Goal: Communication & Community: Ask a question

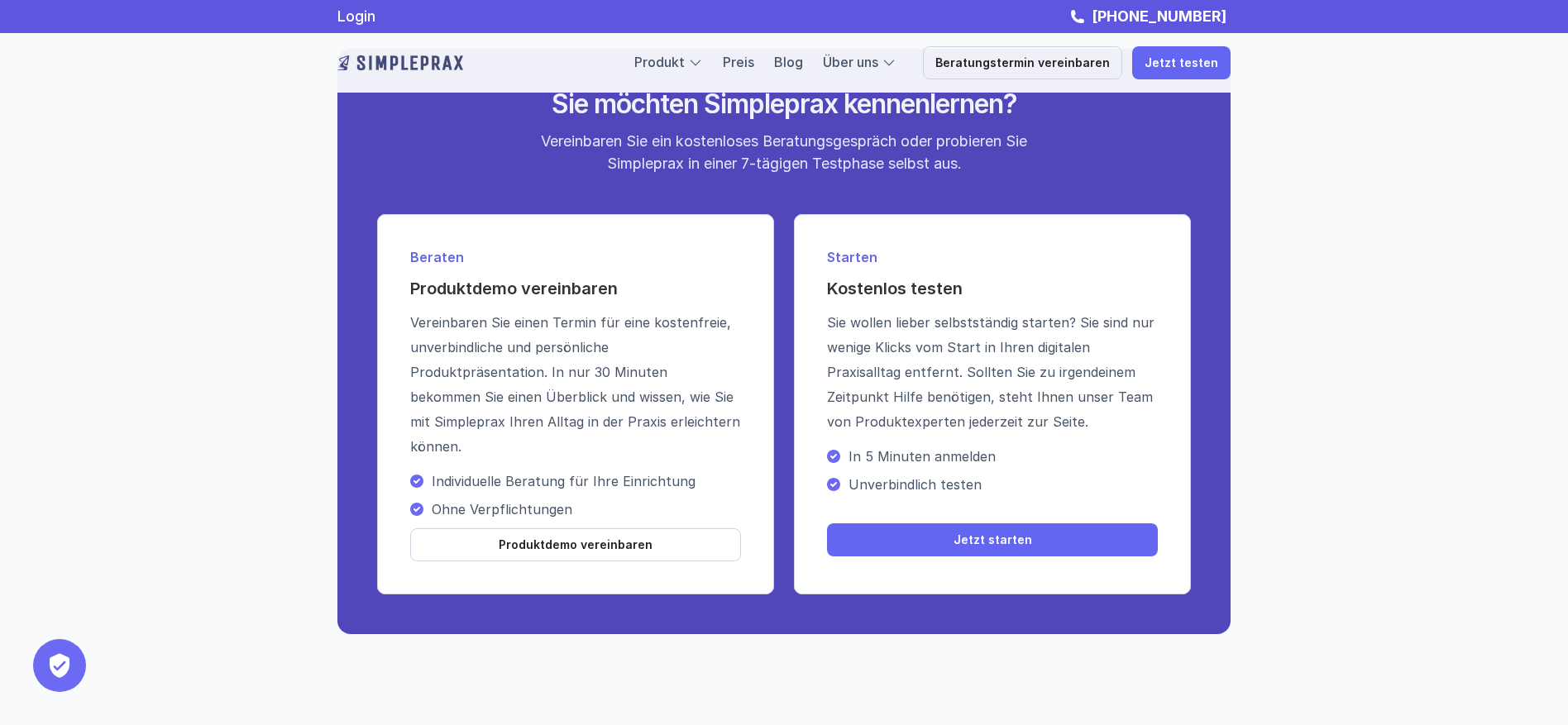
scroll to position [5970, 0]
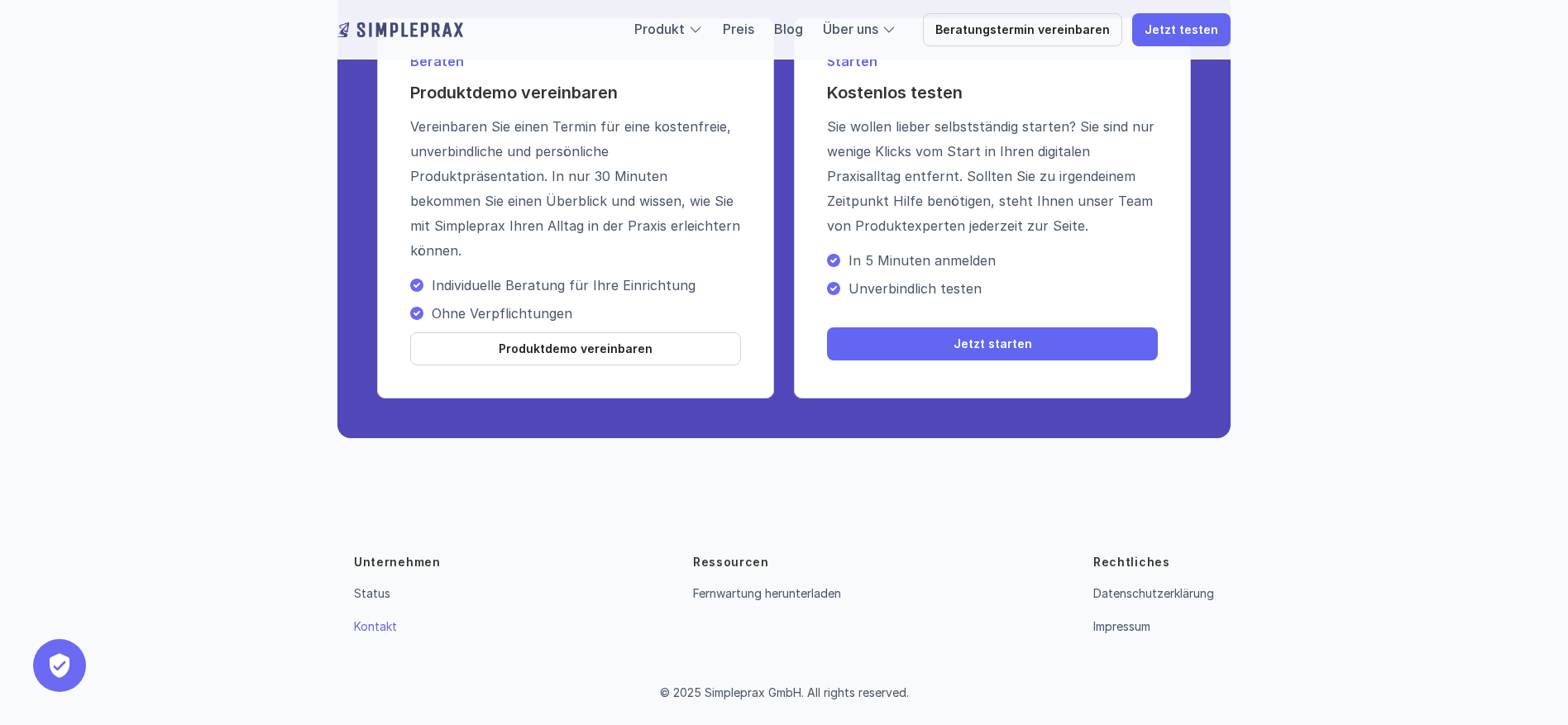
click at [382, 632] on link "Kontakt" at bounding box center [376, 626] width 43 height 14
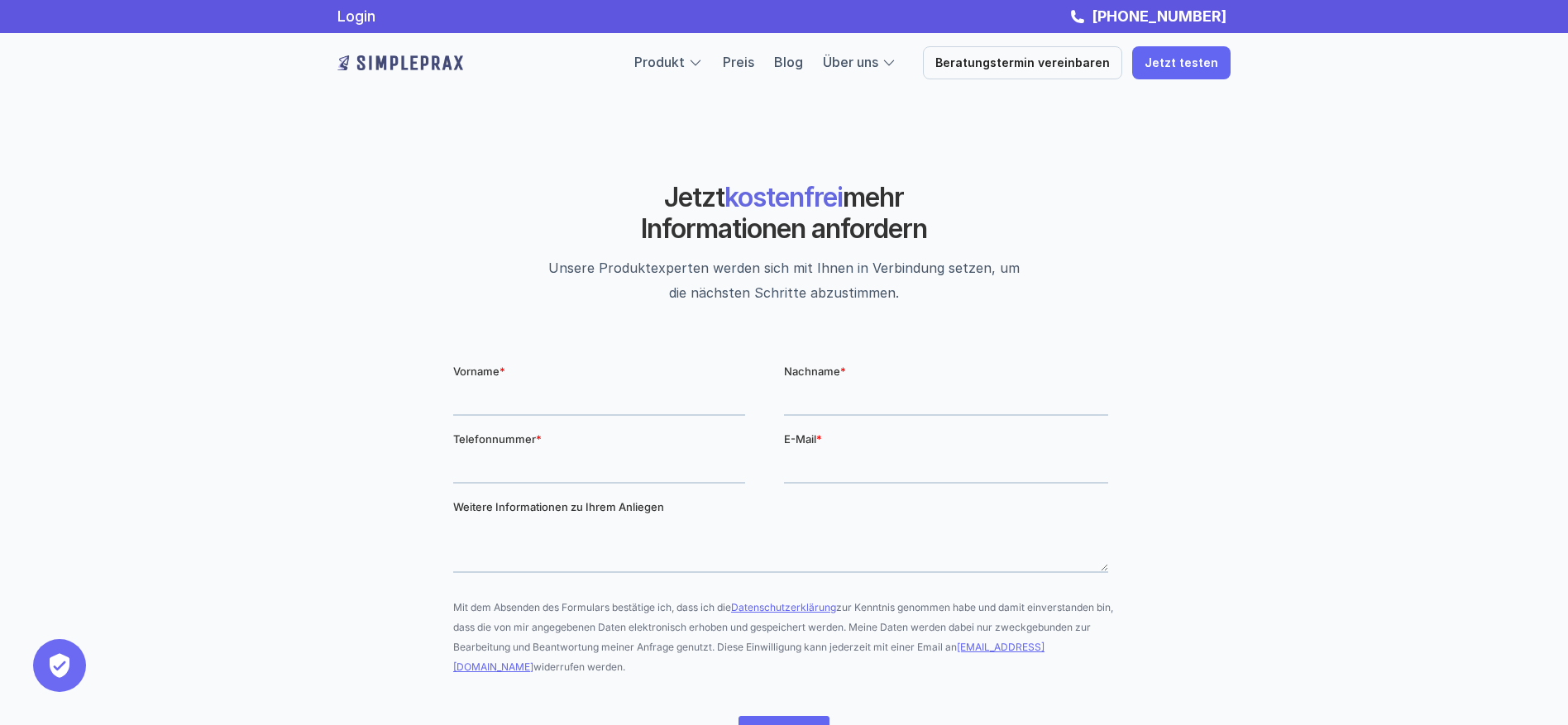
click at [461, 400] on input "Vorname *" at bounding box center [599, 399] width 292 height 33
type input "[PERSON_NAME]"
type input "Schwab"
type input "[PHONE_NUMBER]"
type input "[EMAIL_ADDRESS][DOMAIN_NAME]"
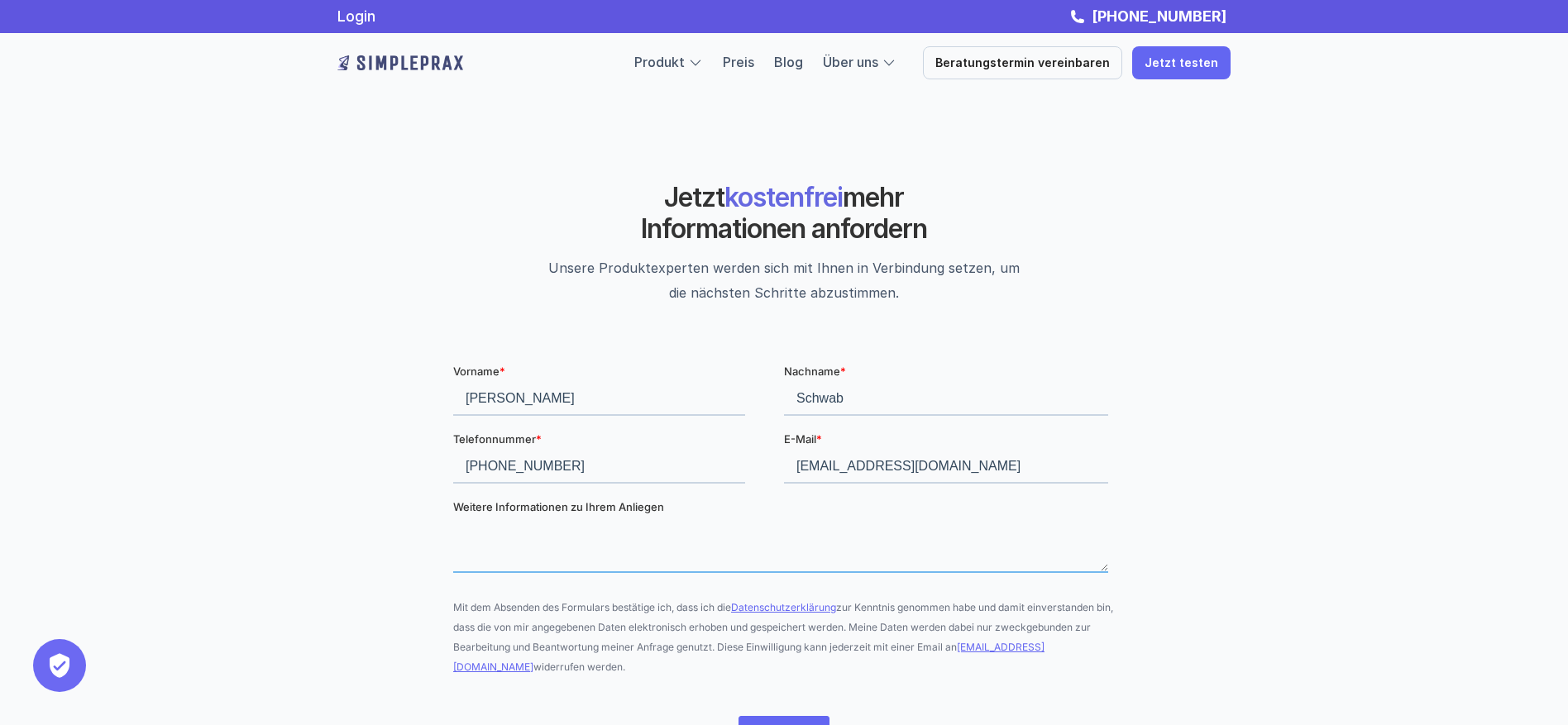
click at [630, 537] on textarea "Weitere Informationen zu Ihrem Anliegen" at bounding box center [781, 544] width 655 height 55
paste textarea "Betreff: Anfrage zu Online-Anamnesebogen und Datenschutz Guten Tag ich bin auf …"
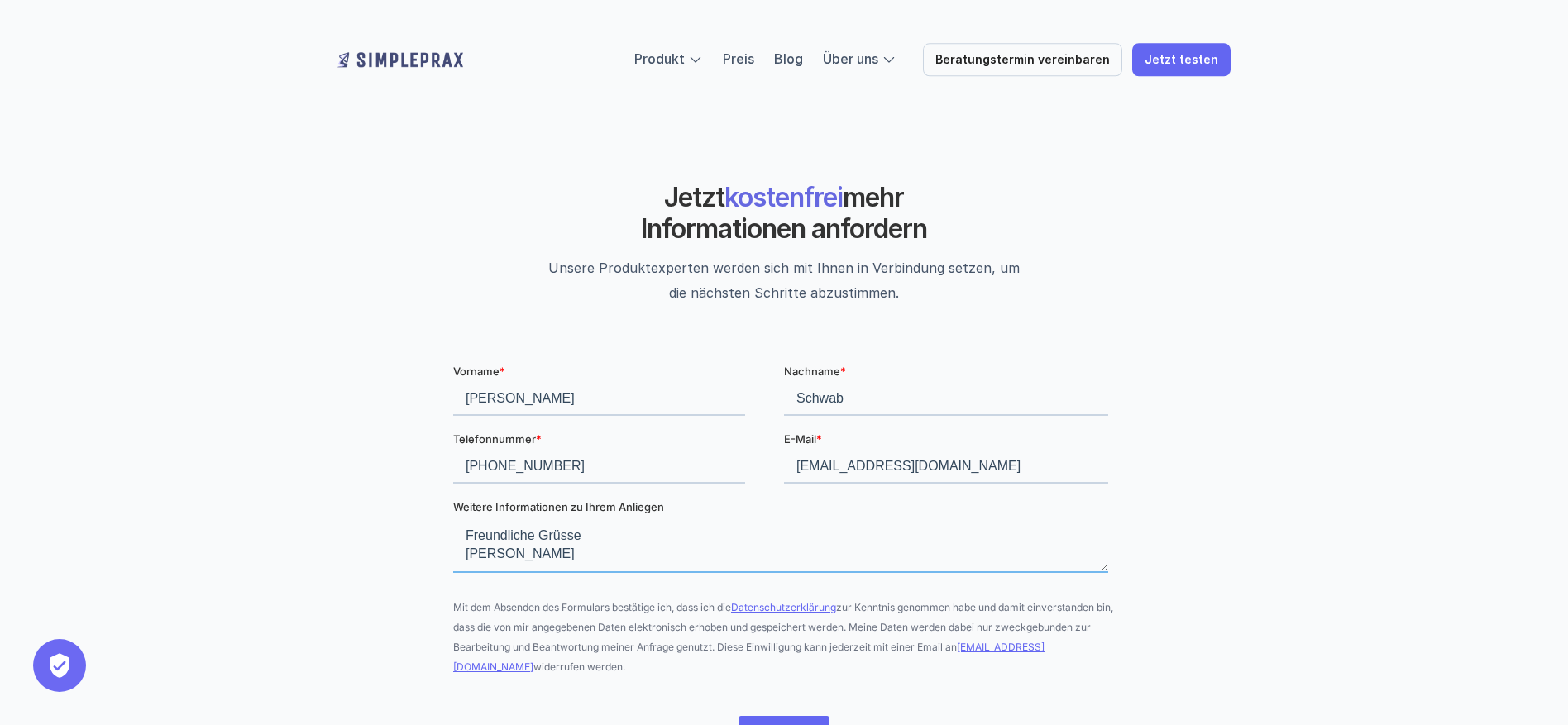
scroll to position [264, 0]
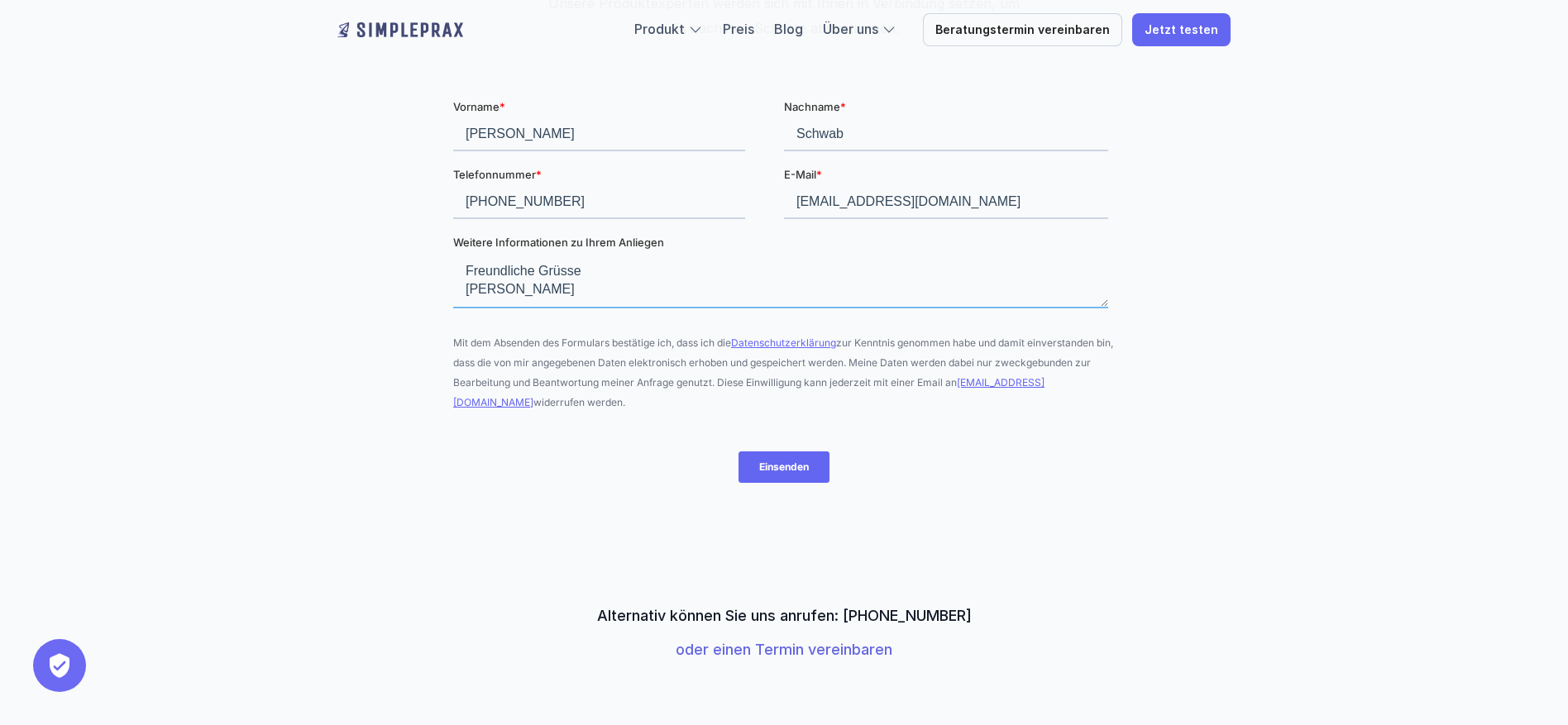
type textarea "Betreff: Anfrage zu Online-Anamnesebogen und Datenschutz Guten Tag ich bin auf …"
click at [784, 472] on input "Einsenden" at bounding box center [784, 466] width 91 height 32
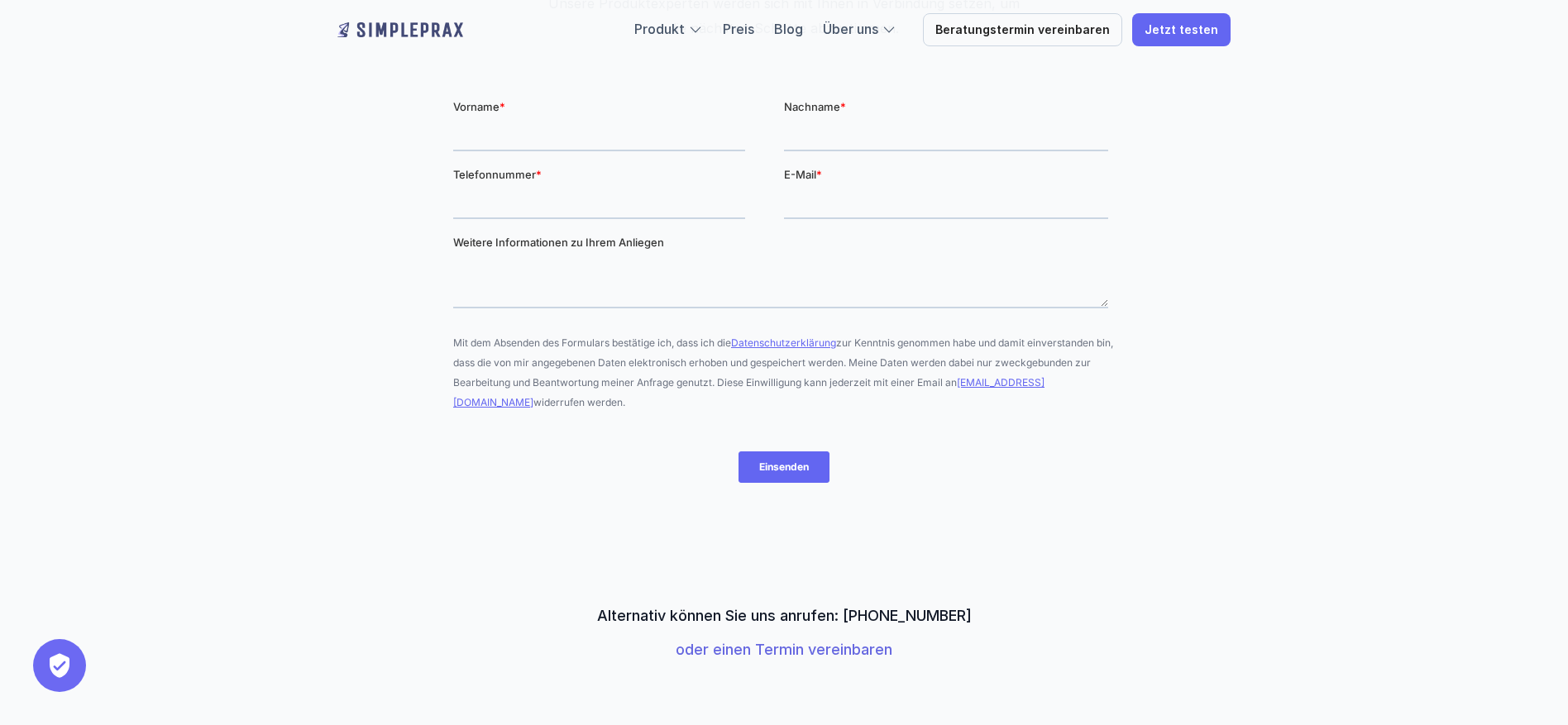
scroll to position [0, 0]
